Goal: Information Seeking & Learning: Understand process/instructions

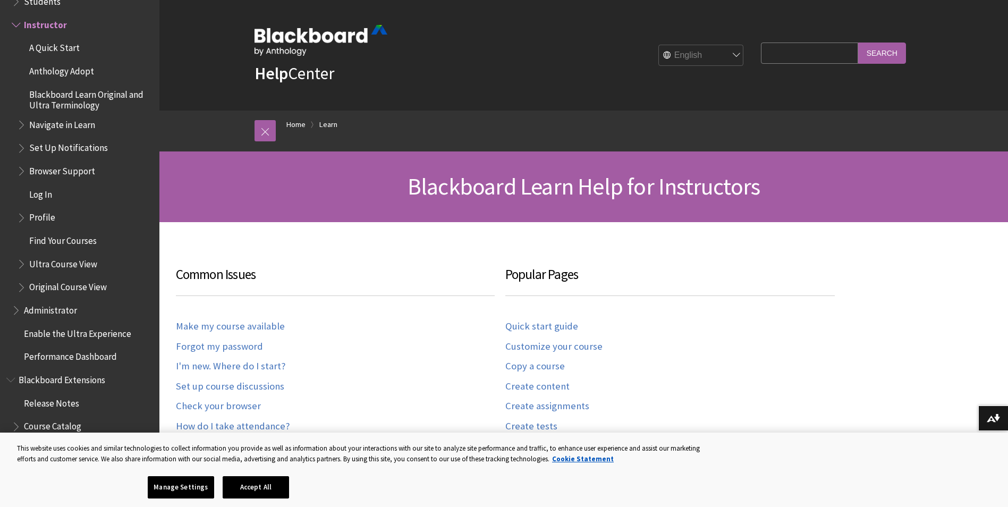
click at [46, 47] on span "A Quick Start" at bounding box center [54, 46] width 50 height 14
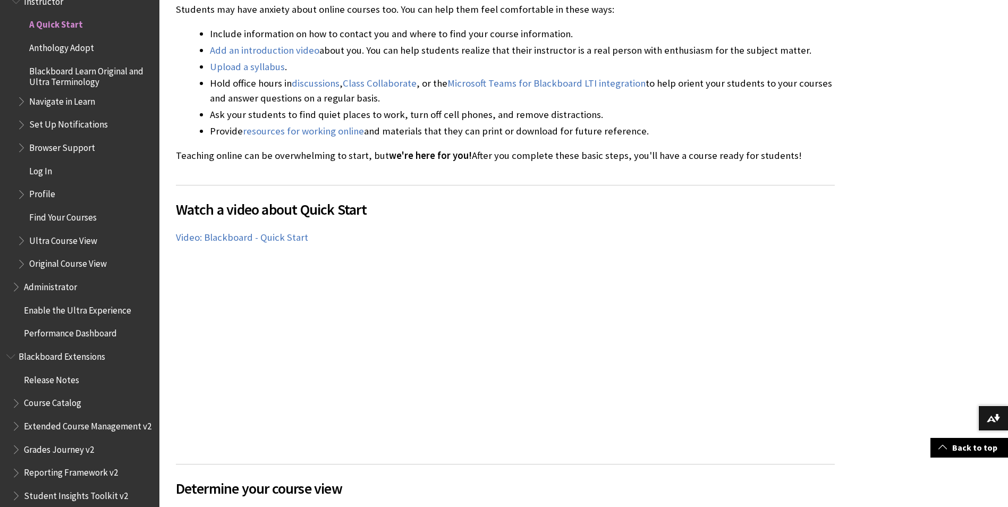
scroll to position [425, 0]
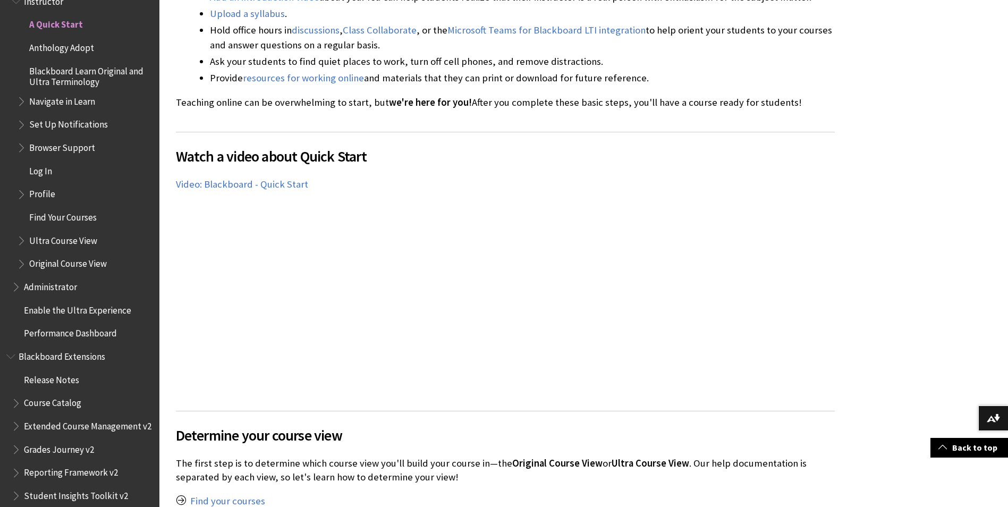
click at [41, 45] on span "Anthology Adopt" at bounding box center [61, 46] width 65 height 14
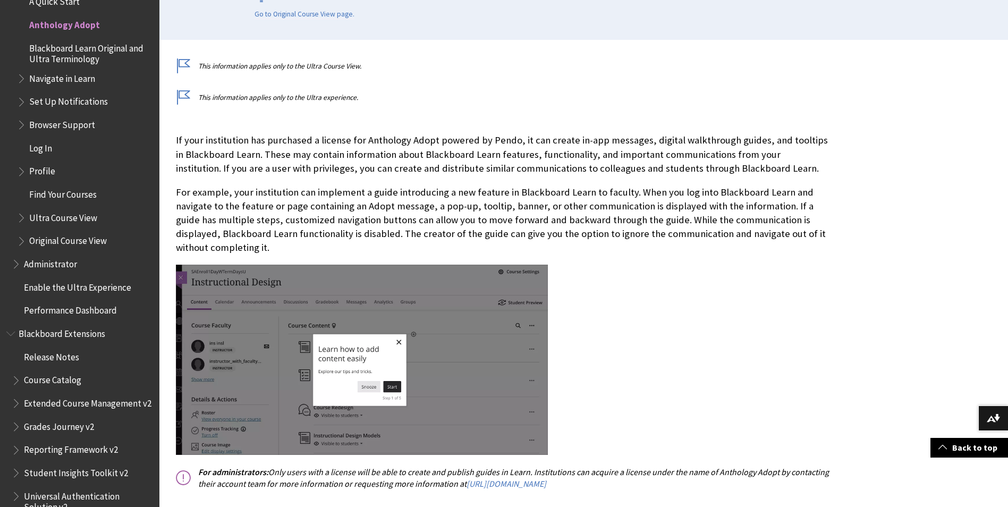
scroll to position [372, 0]
